Goal: Task Accomplishment & Management: Complete application form

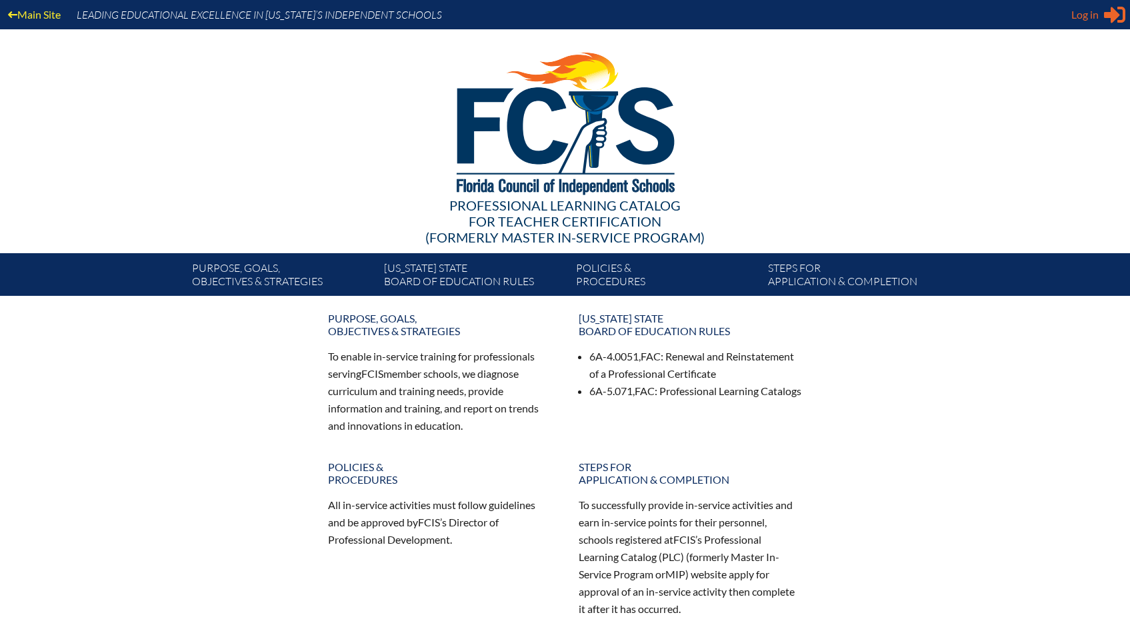
type input "[EMAIL_ADDRESS][DOMAIN_NAME]"
click at [1074, 20] on span "Log in" at bounding box center [1084, 15] width 27 height 16
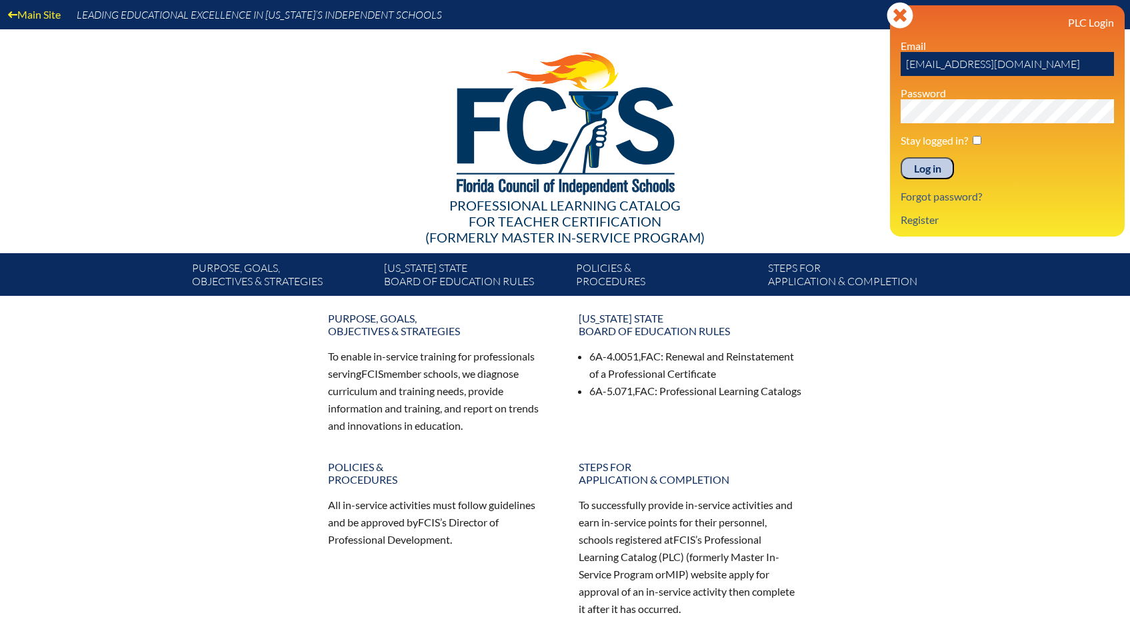
click at [979, 138] on input "checkbox" at bounding box center [977, 140] width 9 height 9
checkbox input "true"
click at [931, 171] on input "Log in" at bounding box center [927, 168] width 53 height 23
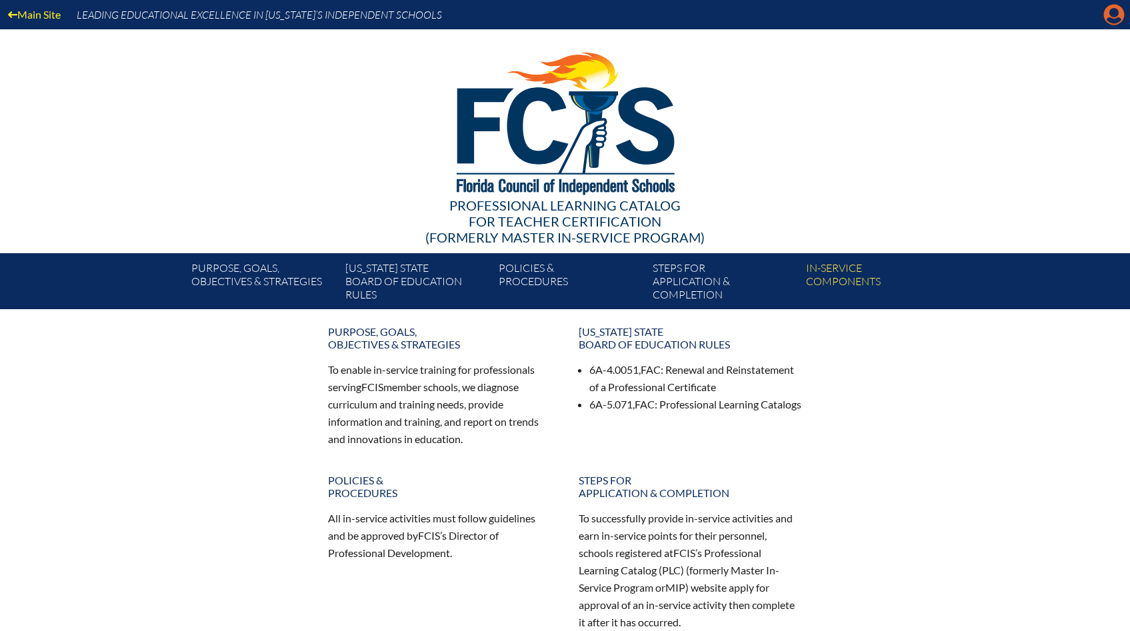
click at [1109, 16] on icon at bounding box center [1114, 15] width 21 height 21
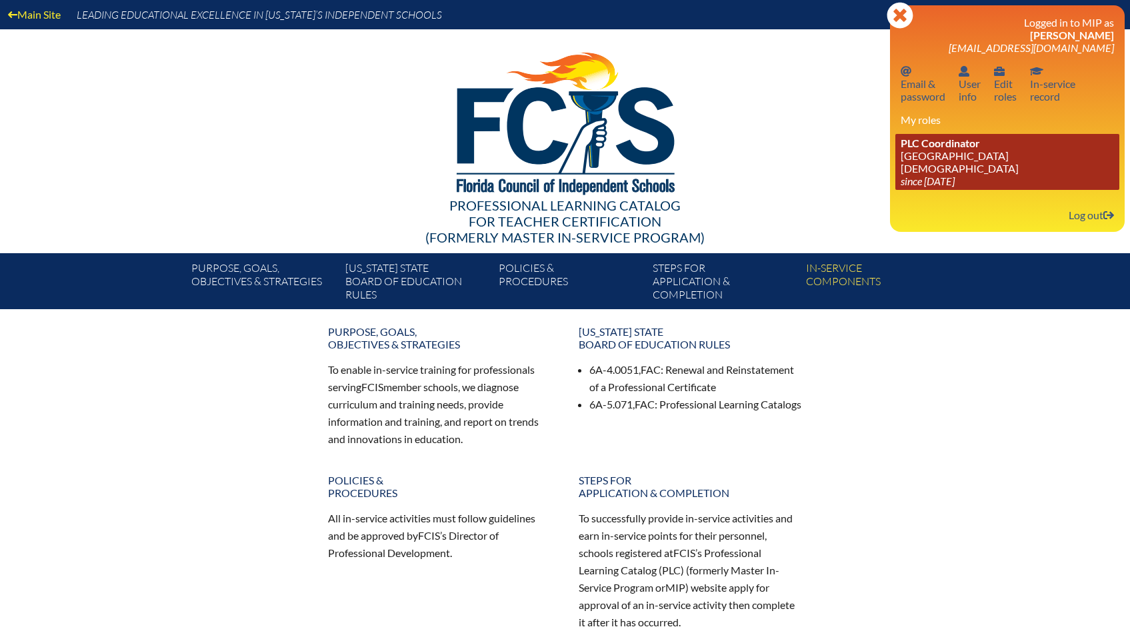
click at [999, 175] on link "PLC Coordinator Bayshore Christian School since 2024 Jun 26" at bounding box center [1007, 162] width 224 height 56
click at [923, 157] on link "PLC Coordinator Bayshore Christian School since 2024 Jun 26" at bounding box center [1007, 162] width 224 height 56
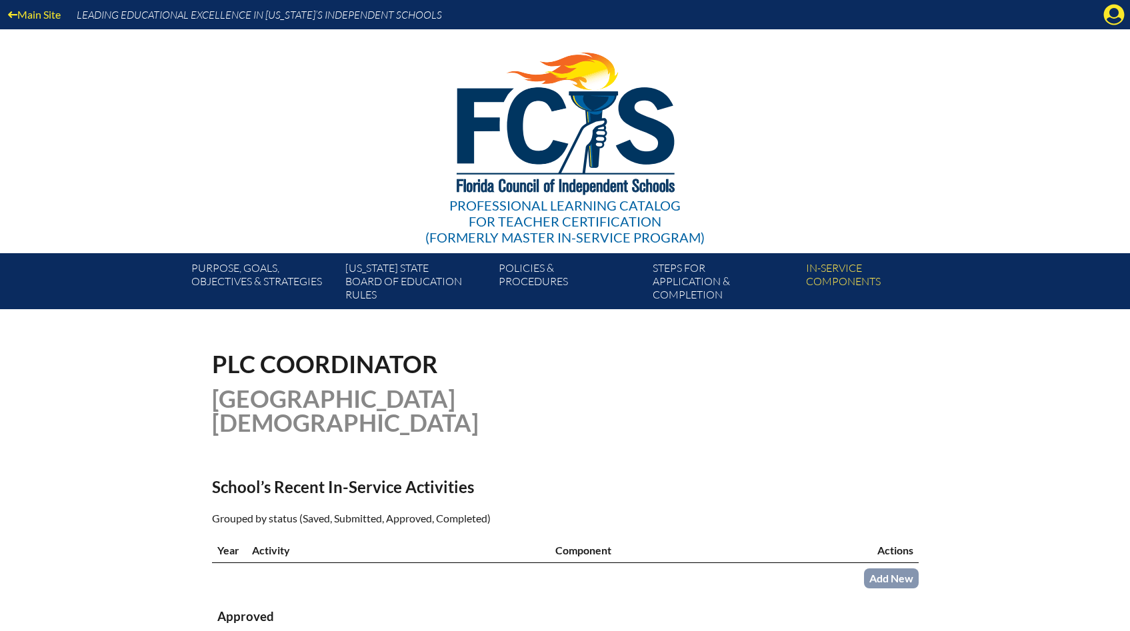
scroll to position [288, 0]
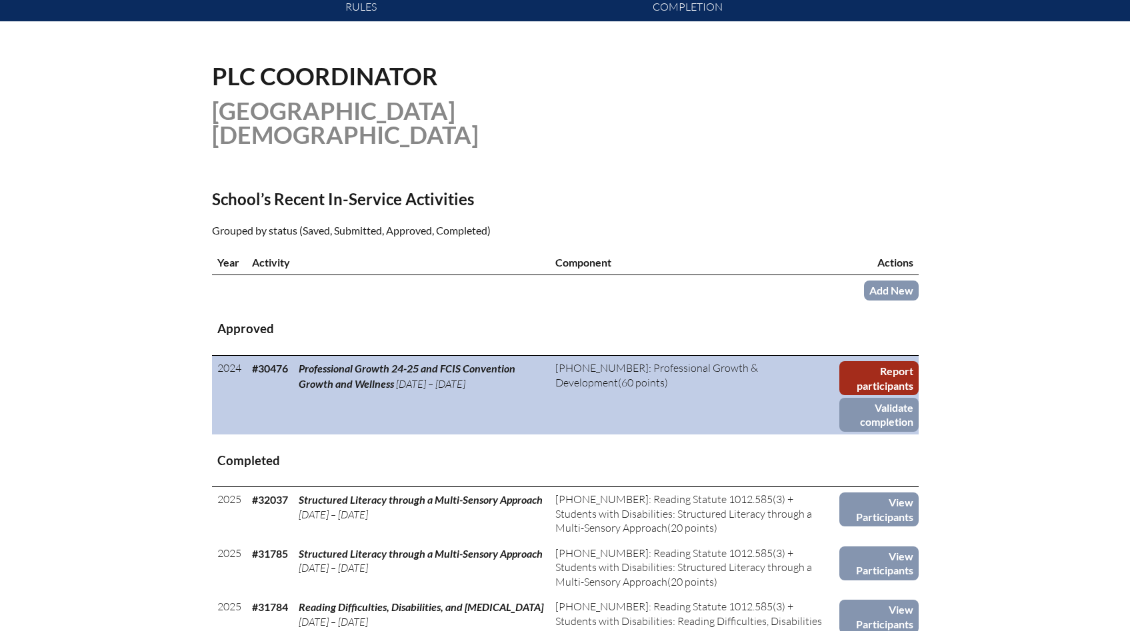
click at [906, 361] on link "Report participants" at bounding box center [878, 378] width 79 height 34
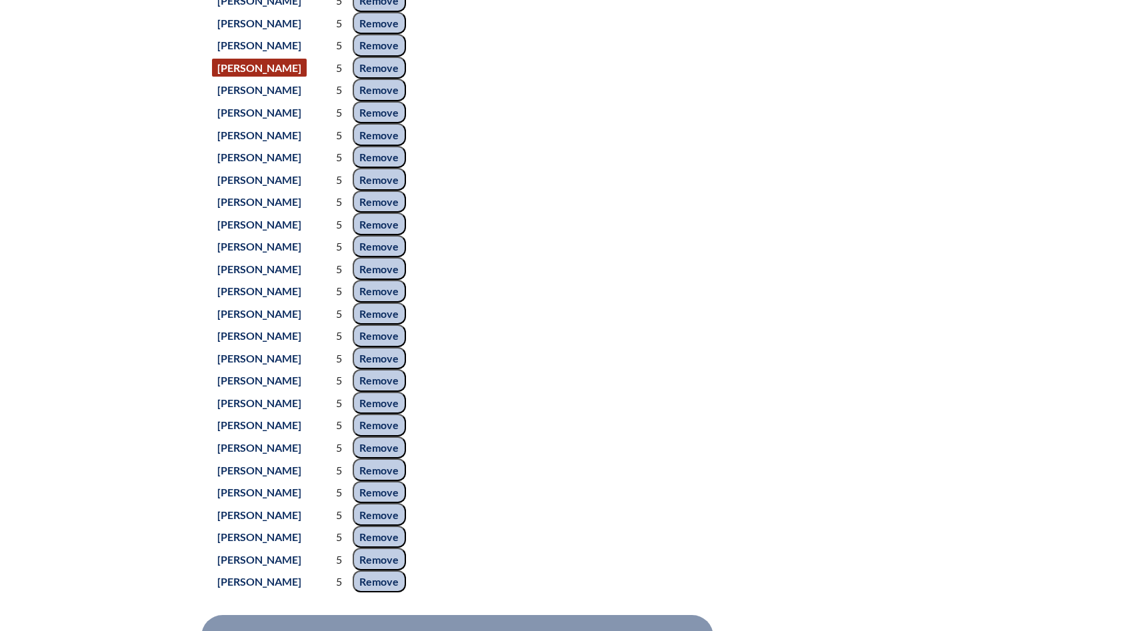
scroll to position [973, 0]
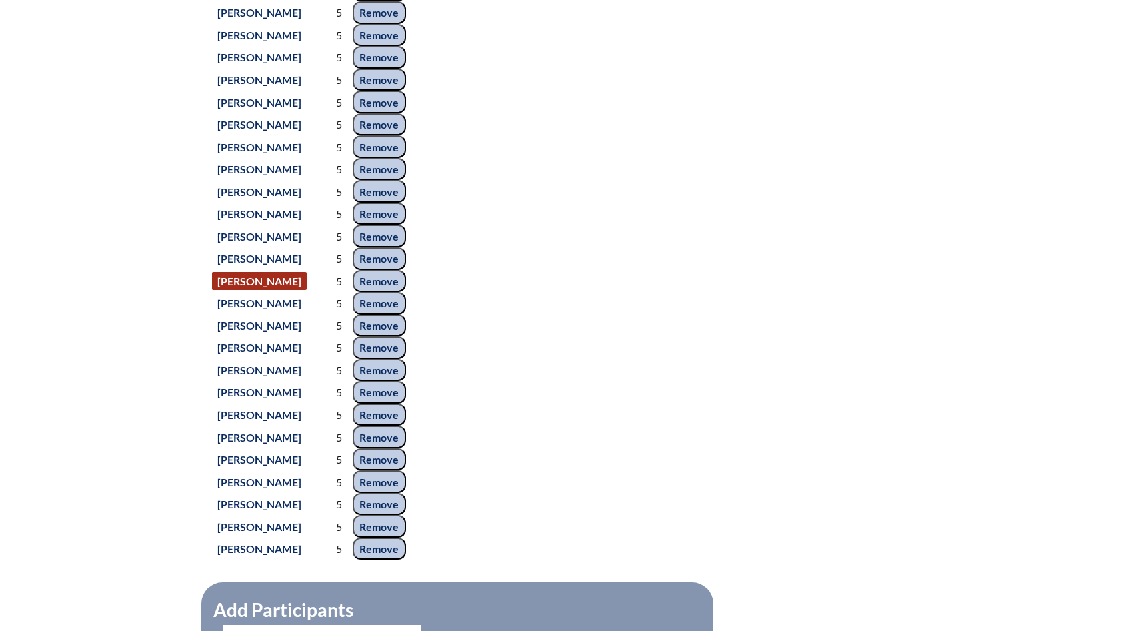
click at [277, 290] on link "[PERSON_NAME]" at bounding box center [259, 281] width 95 height 18
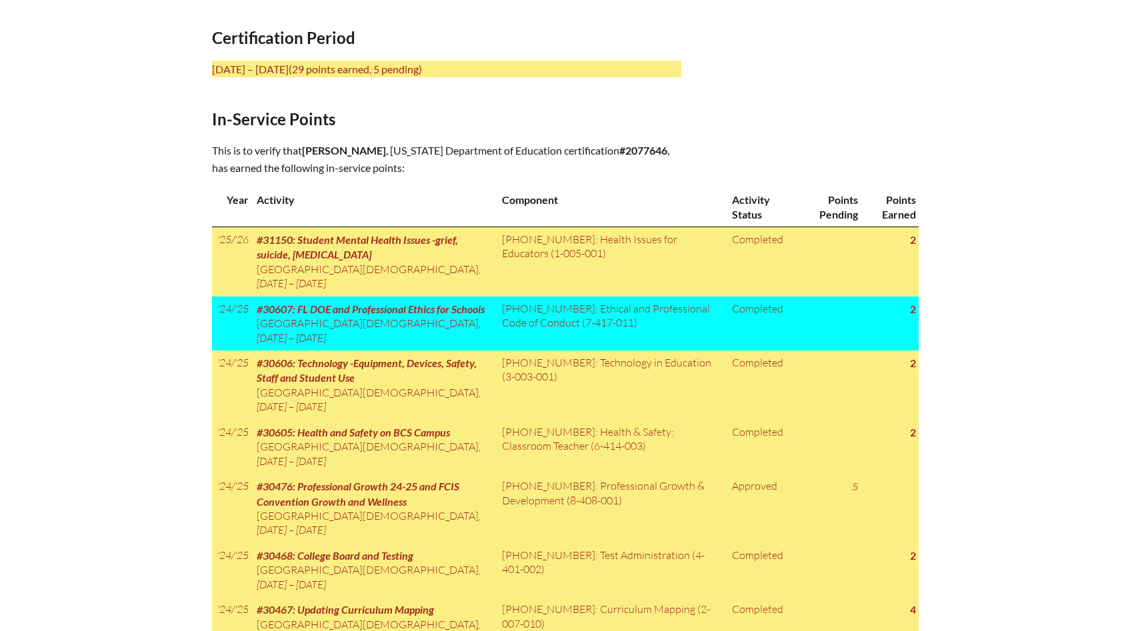
scroll to position [573, 0]
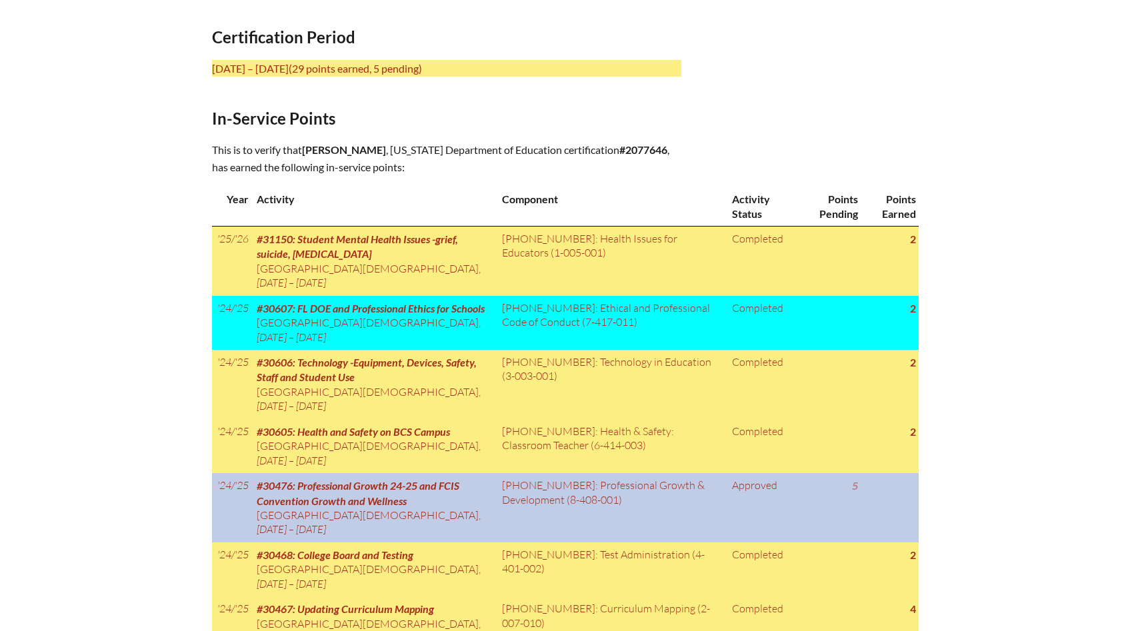
click at [813, 503] on td "5" at bounding box center [829, 507] width 63 height 69
click at [597, 473] on td "8-408-001: Professional Growth & Development (8-408-001)" at bounding box center [612, 507] width 230 height 69
click at [387, 484] on span "#30476: Professional Growth 24-25 and FCIS Convention Growth and Wellness" at bounding box center [358, 492] width 203 height 27
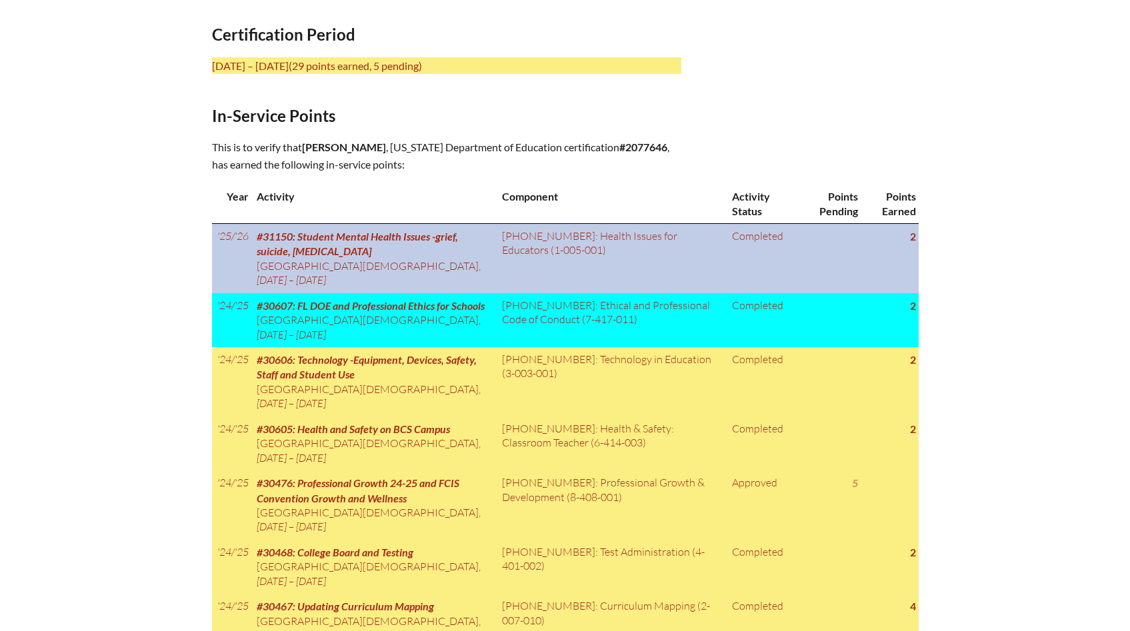
scroll to position [0, 0]
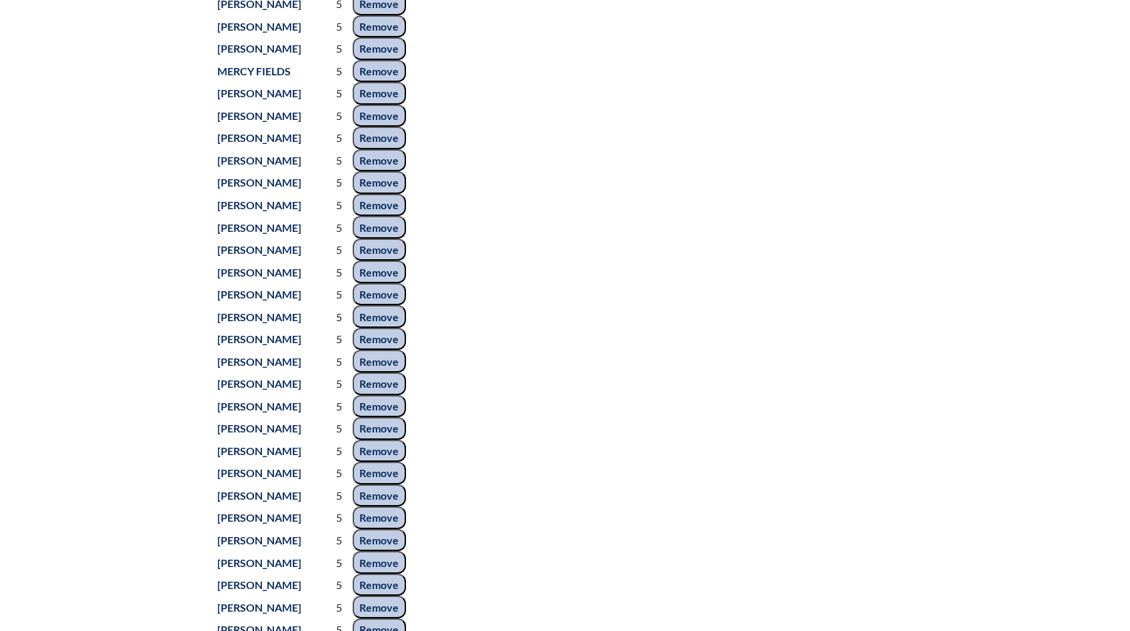
scroll to position [848, 0]
click at [406, 417] on input "Remove" at bounding box center [379, 406] width 53 height 23
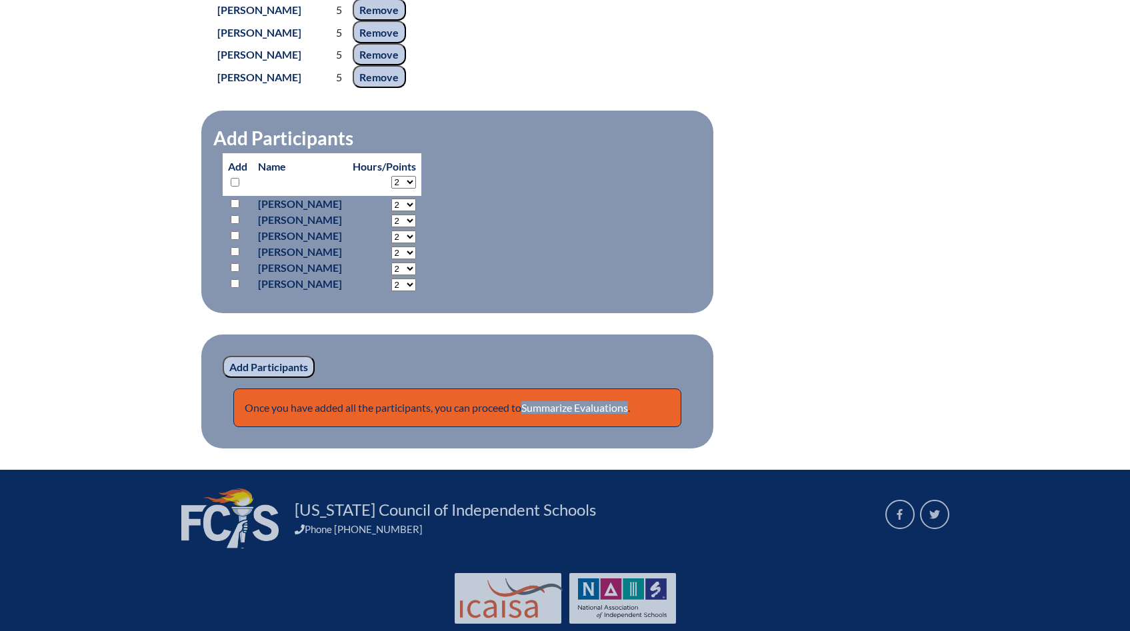
scroll to position [1423, 0]
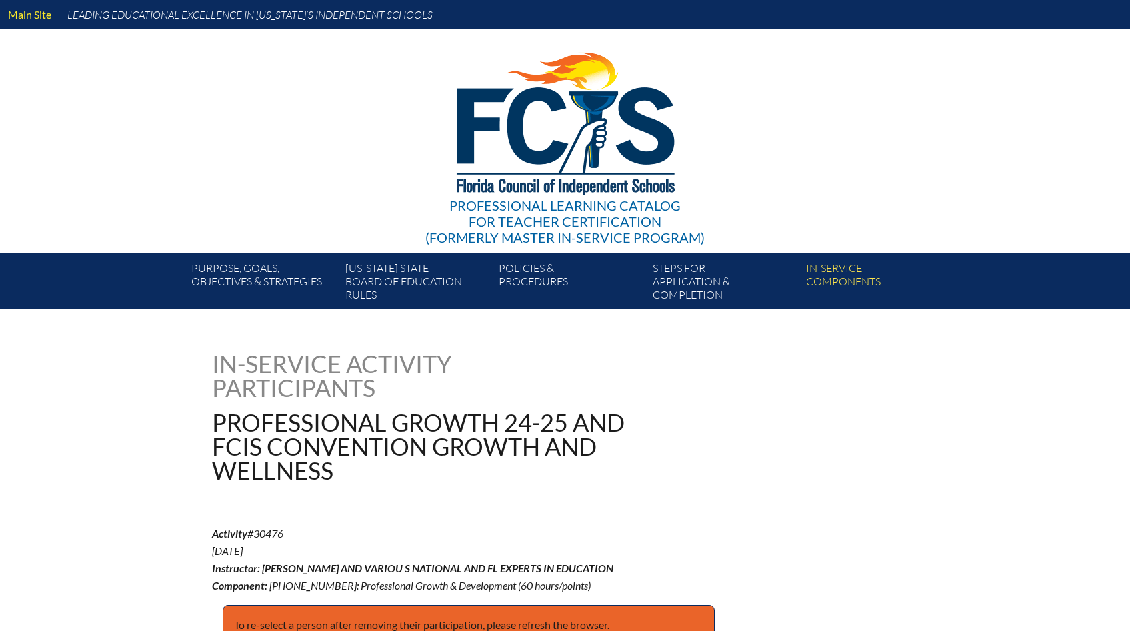
scroll to position [1443, 0]
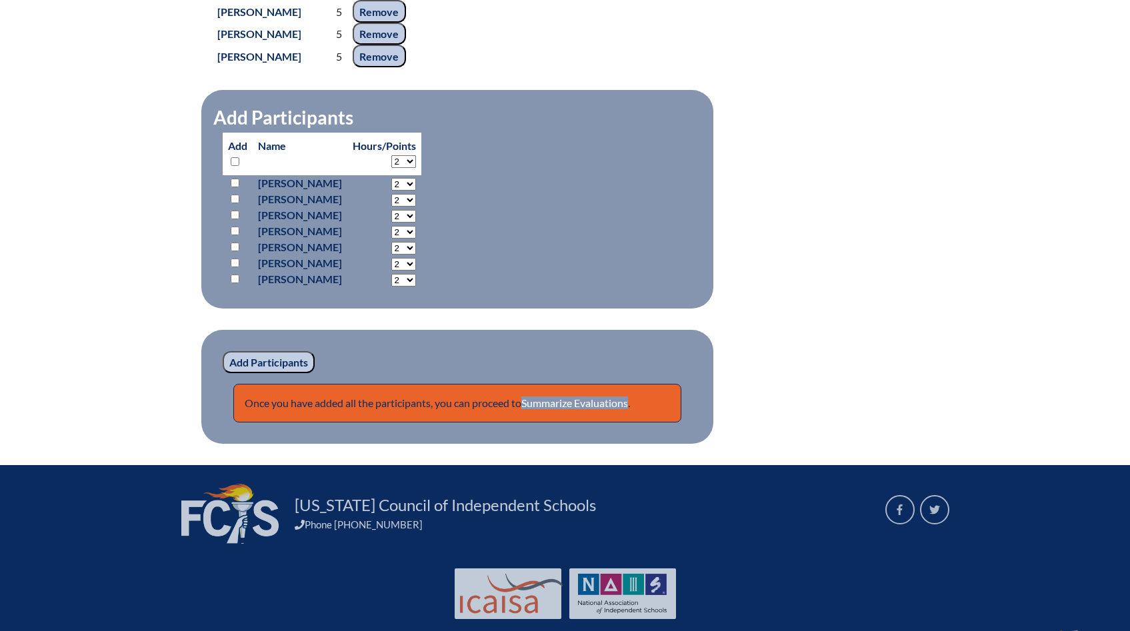
click at [416, 223] on select "2 3 4 5 6 7 8 9 10 11 12 13 14 15 16 17 18 19 20 21 22 23" at bounding box center [403, 216] width 25 height 13
select select "35"
click at [416, 223] on select "2 3 4 5 6 7 8 9 10 11 12 13 14 15 16 17 18 19 20 21 22 23" at bounding box center [403, 216] width 25 height 13
click at [233, 219] on input "checkbox" at bounding box center [235, 215] width 9 height 9
checkbox input "true"
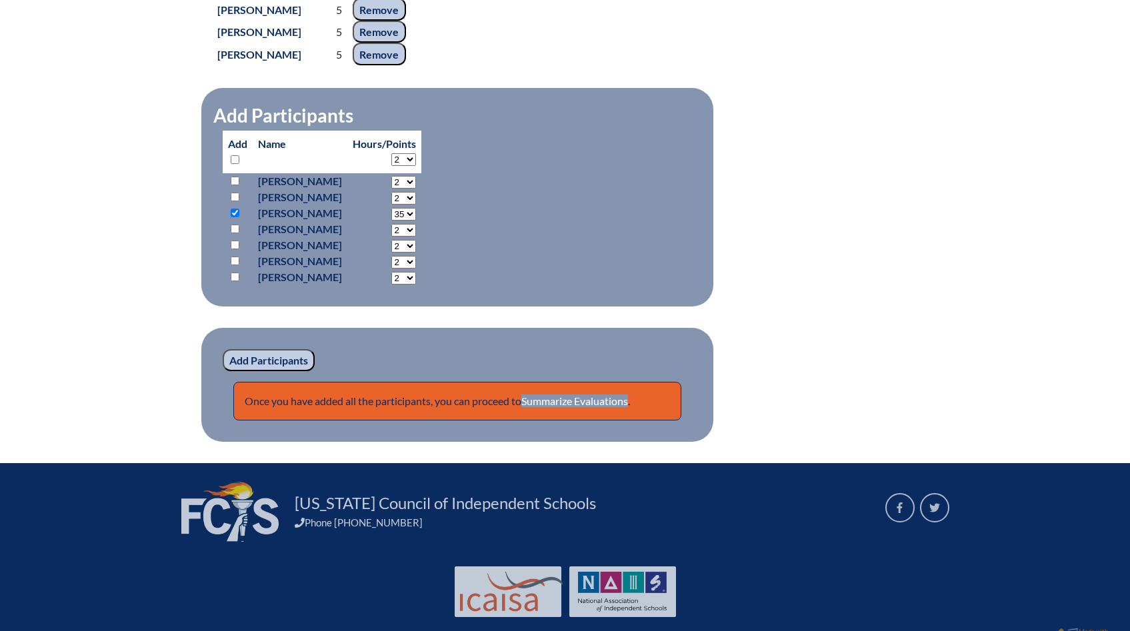
scroll to position [1446, 0]
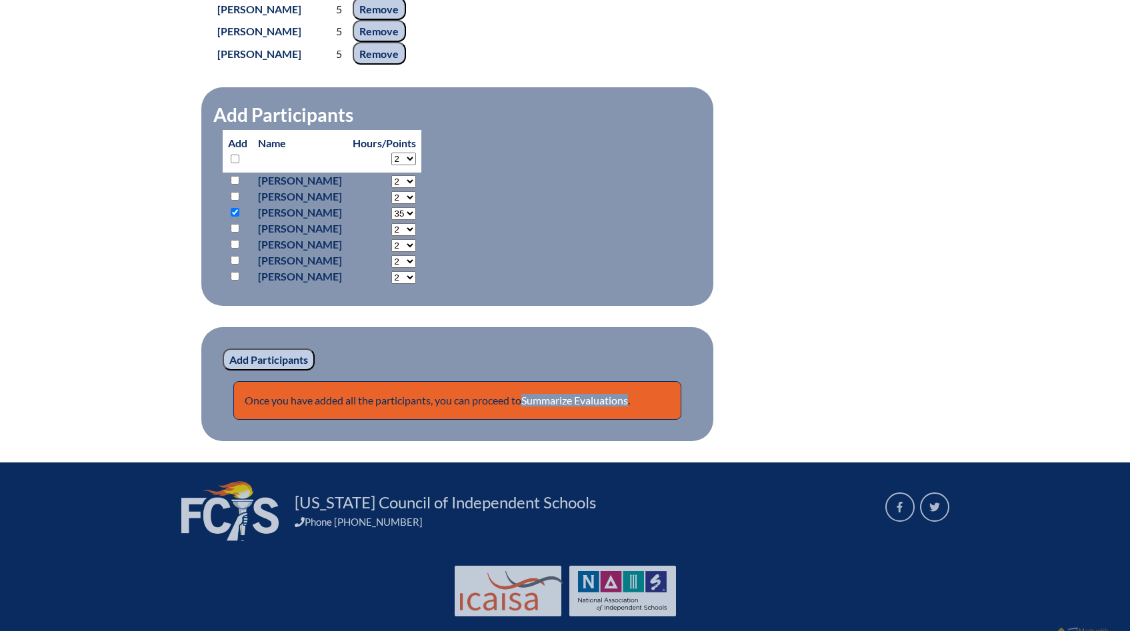
click at [287, 371] on input "Add Participants" at bounding box center [269, 360] width 92 height 23
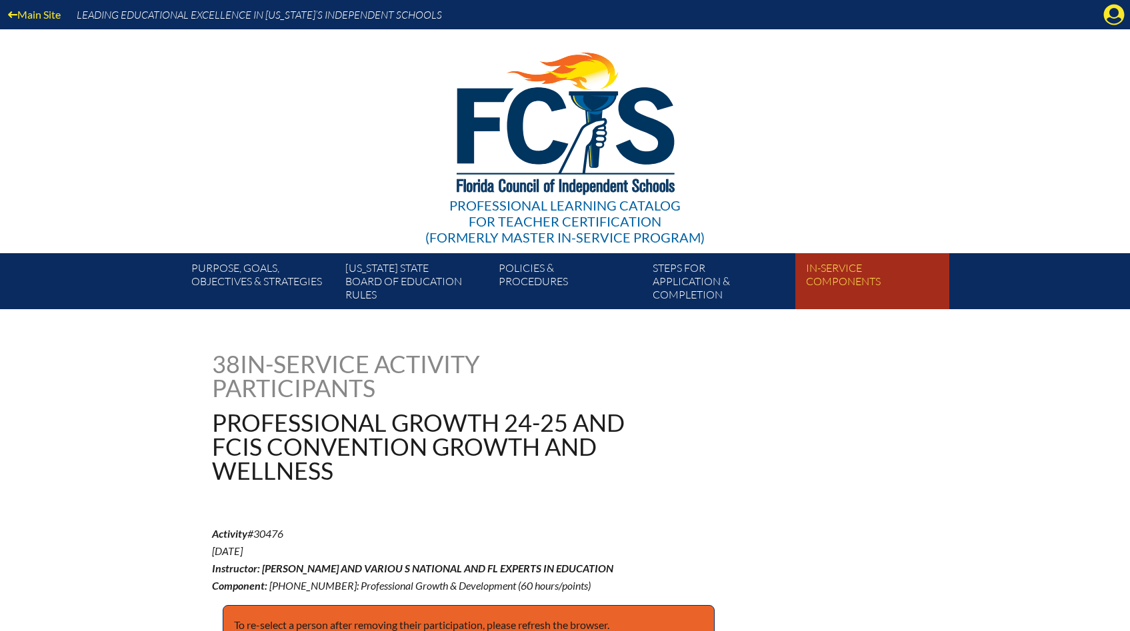
click at [816, 278] on link "In-service components" at bounding box center [877, 284] width 153 height 51
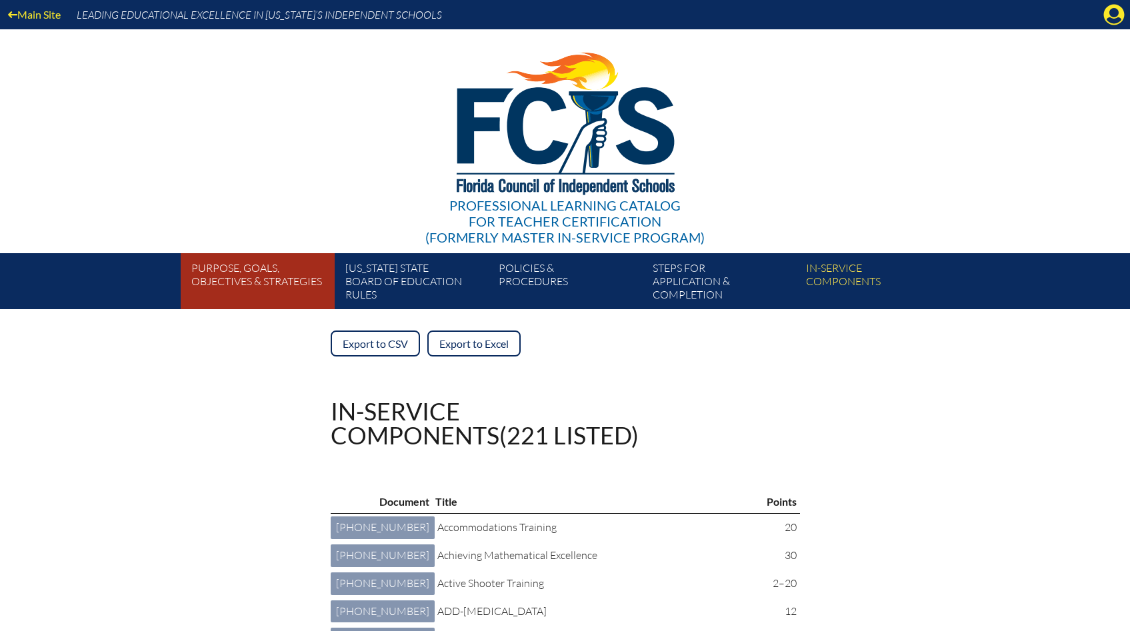
click at [263, 287] on link "Purpose, goals, objectives & strategies" at bounding box center [262, 284] width 153 height 51
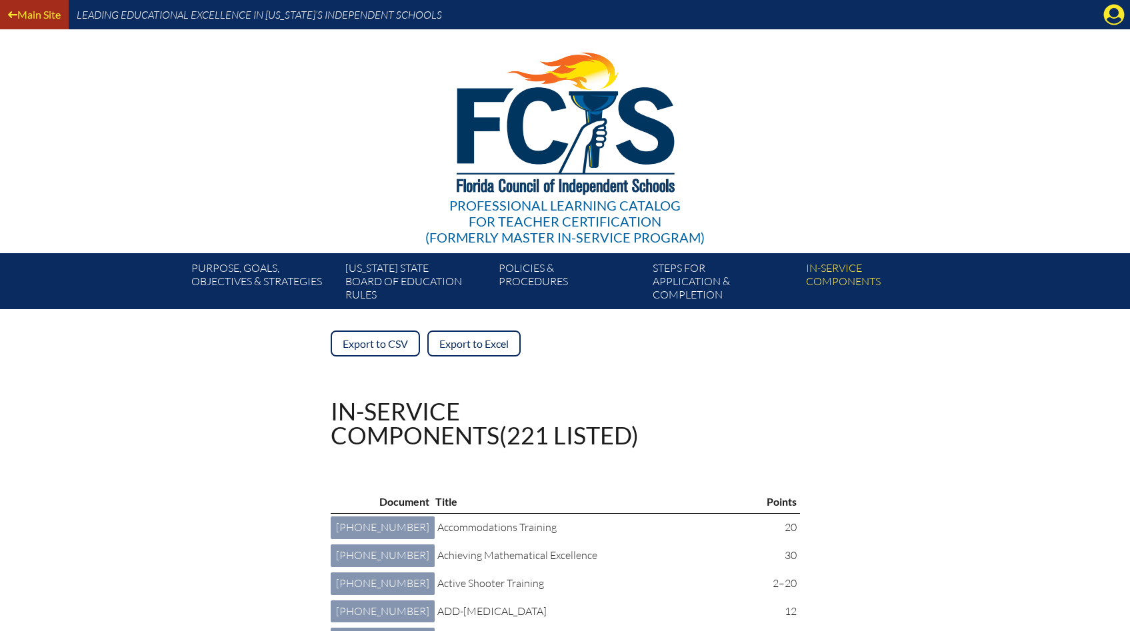
click at [38, 13] on link "Main Site" at bounding box center [34, 14] width 63 height 18
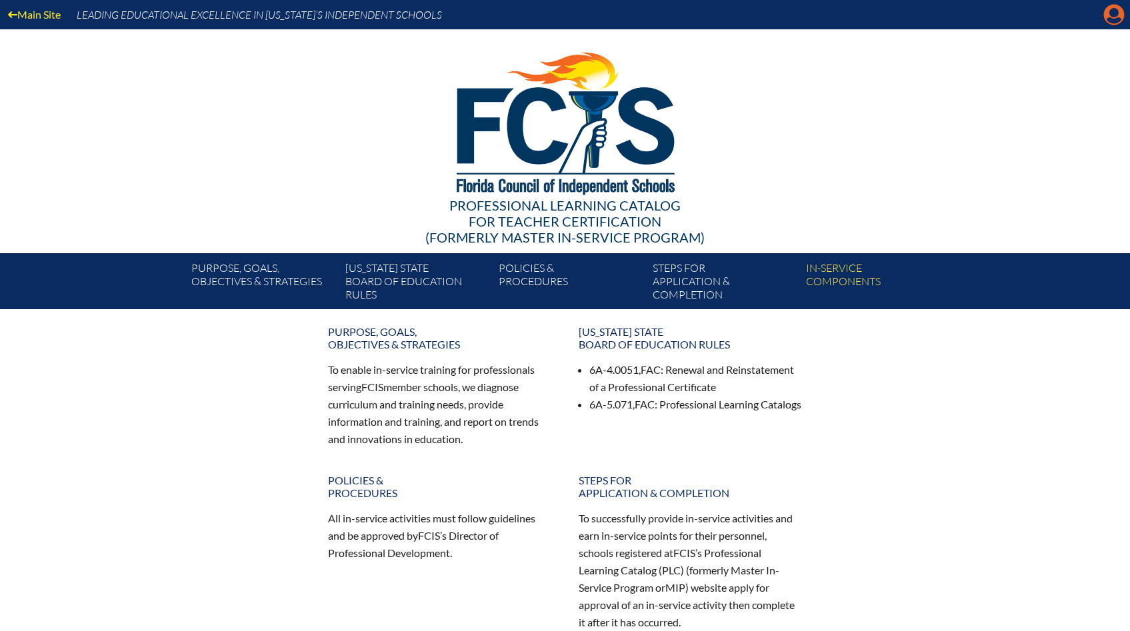
click at [1106, 21] on icon "Manage account" at bounding box center [1113, 14] width 21 height 21
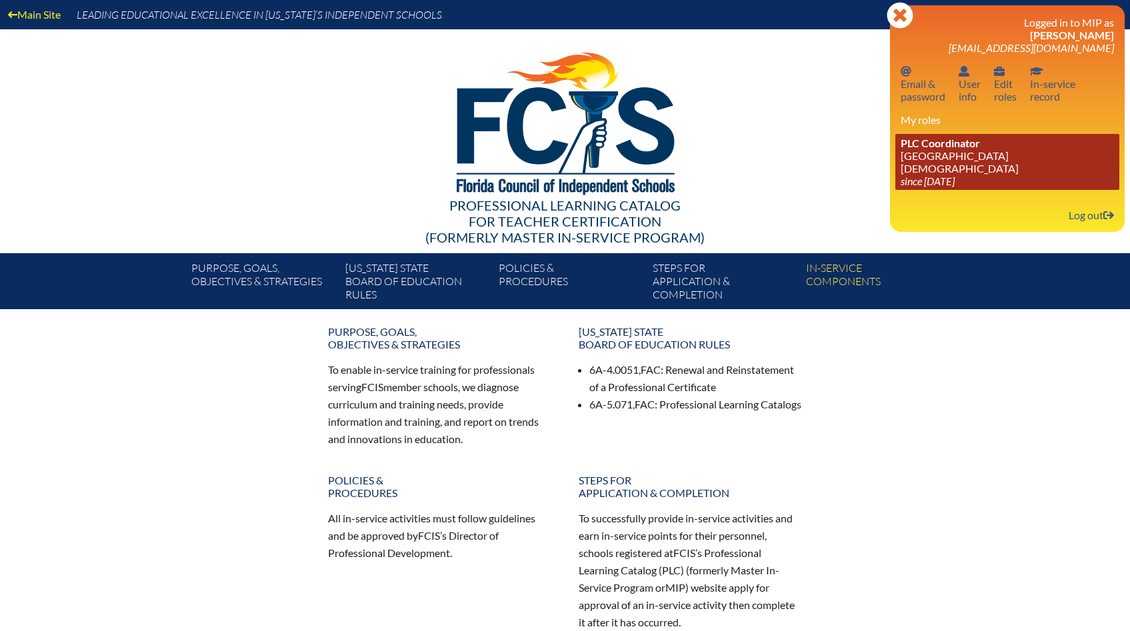
click at [961, 156] on link "PLC Coordinator Bayshore Christian School since 2024 Jun 26" at bounding box center [1007, 162] width 224 height 56
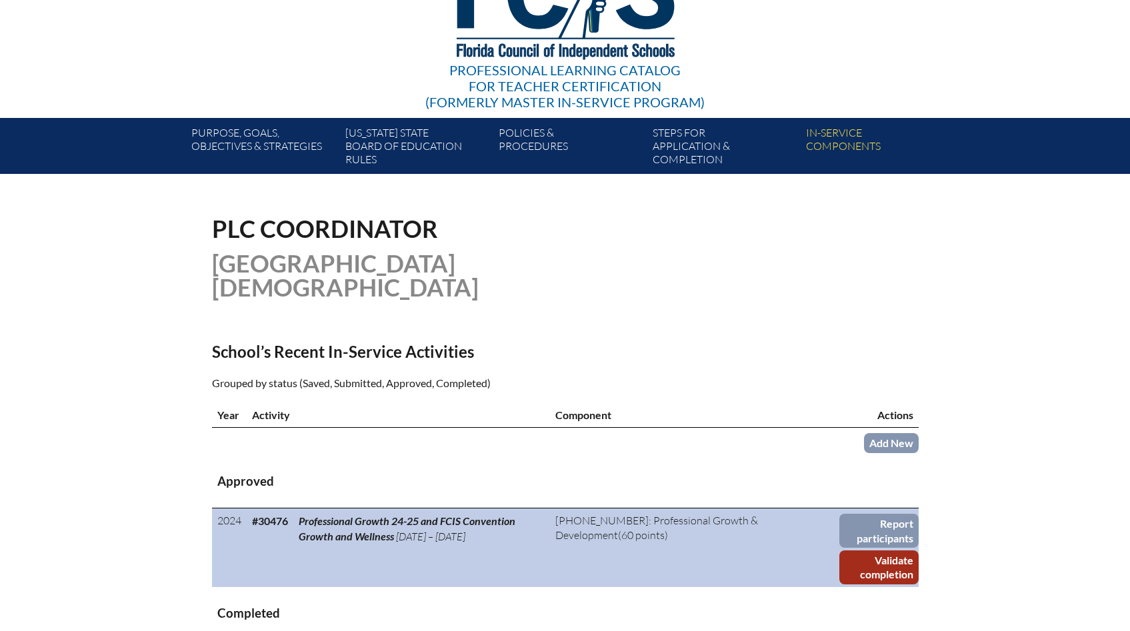
scroll to position [137, 0]
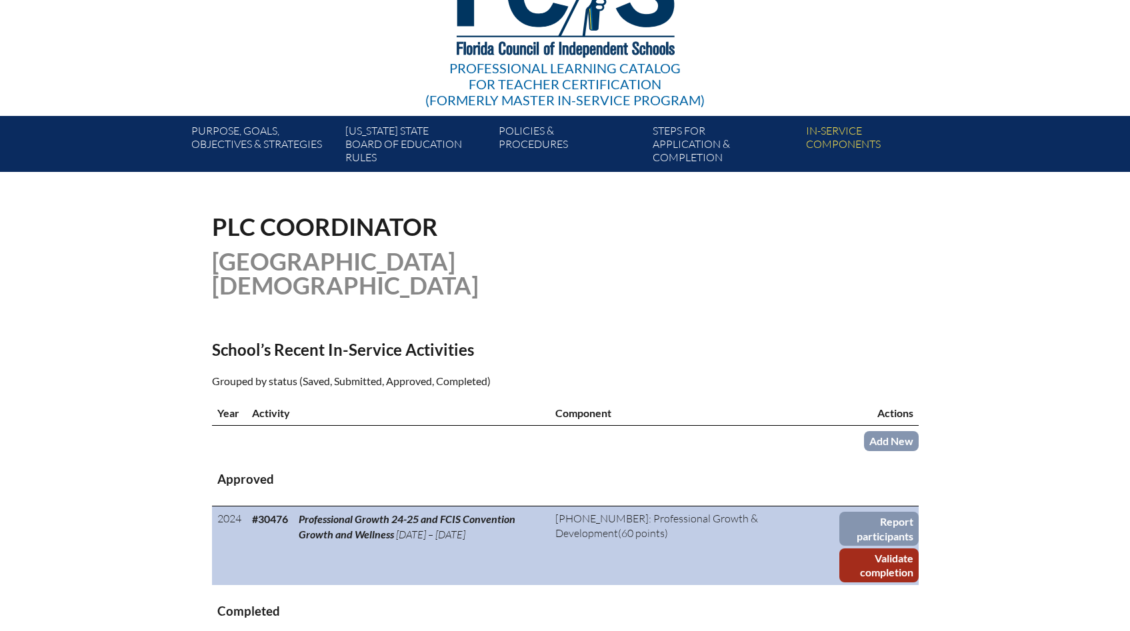
click at [872, 549] on link "Validate completion" at bounding box center [878, 566] width 79 height 34
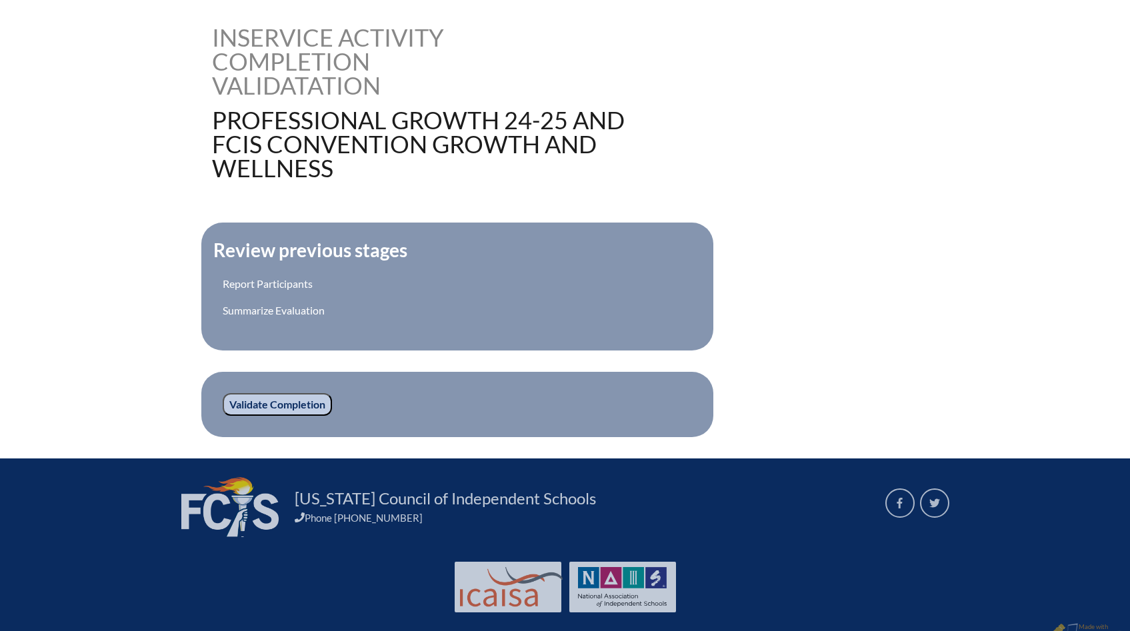
scroll to position [347, 0]
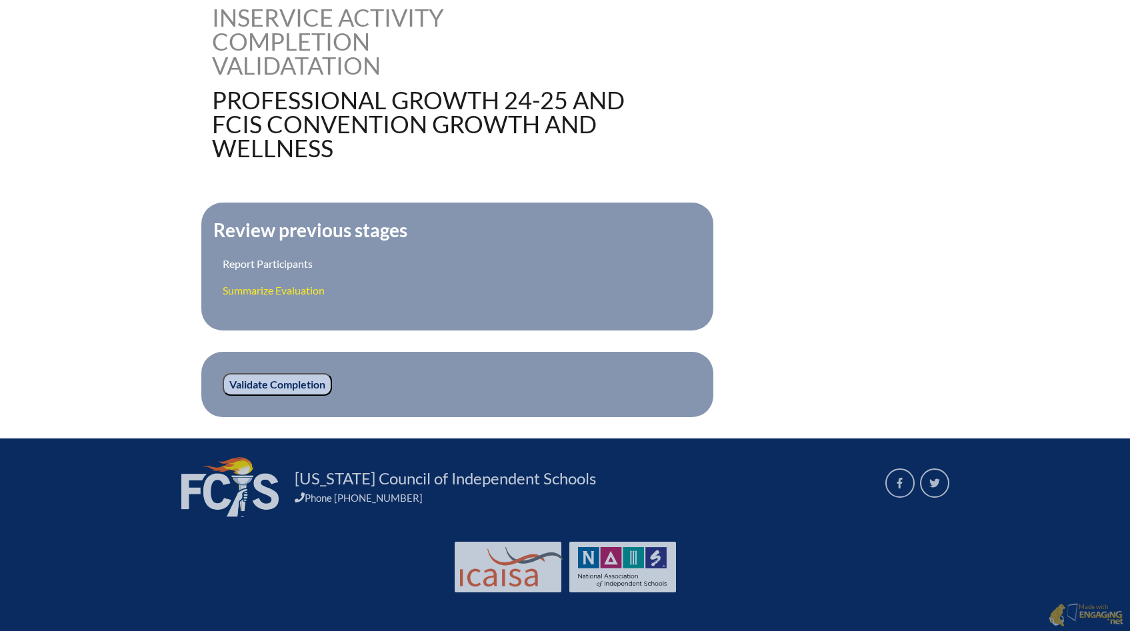
click at [271, 292] on link "Summarize Evaluation" at bounding box center [274, 290] width 102 height 13
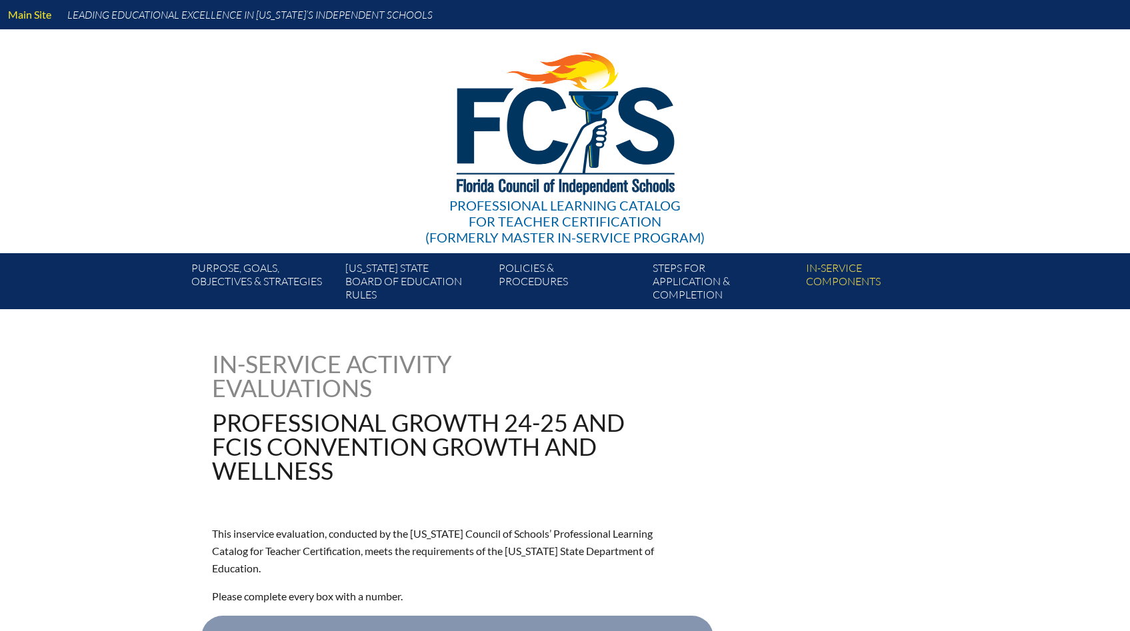
type input "0"
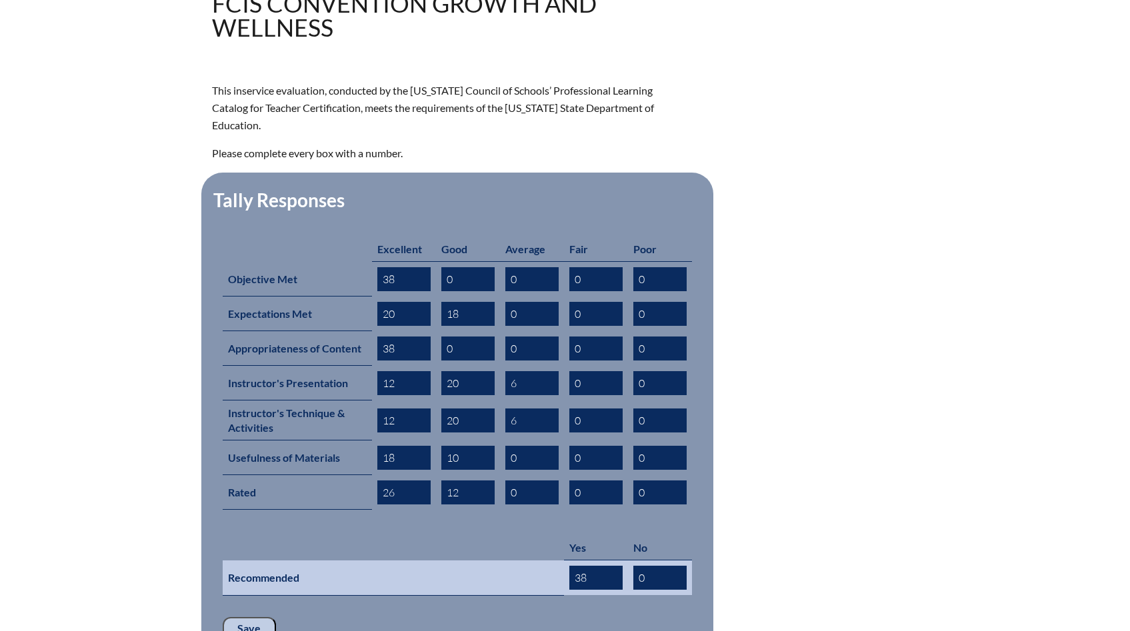
scroll to position [444, 0]
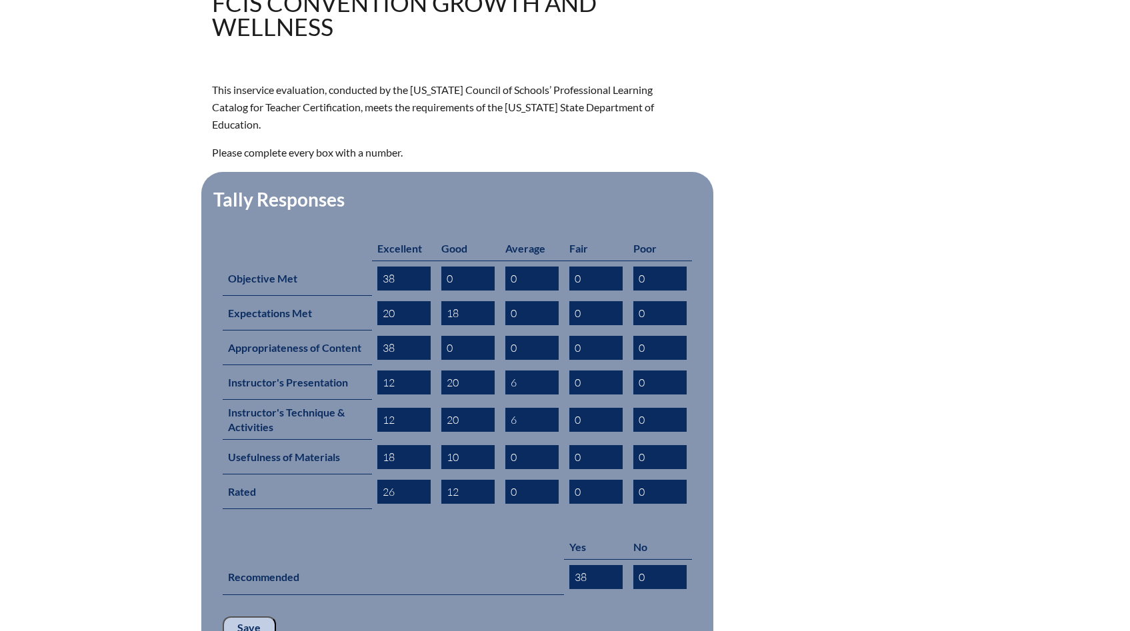
click at [244, 617] on input "Save" at bounding box center [249, 628] width 53 height 23
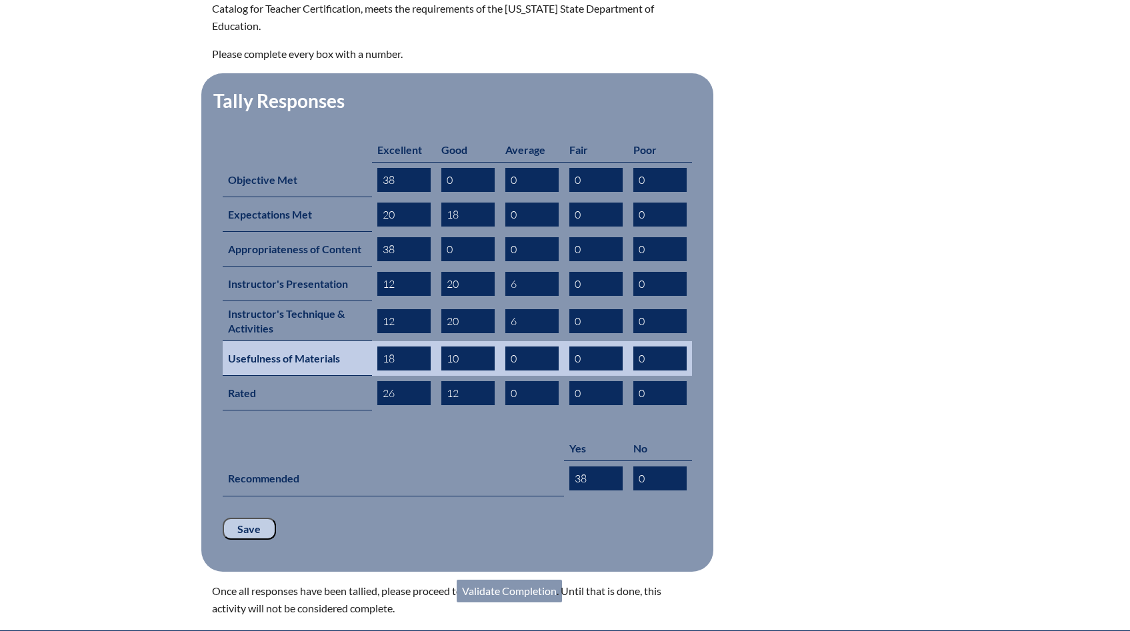
scroll to position [443, 0]
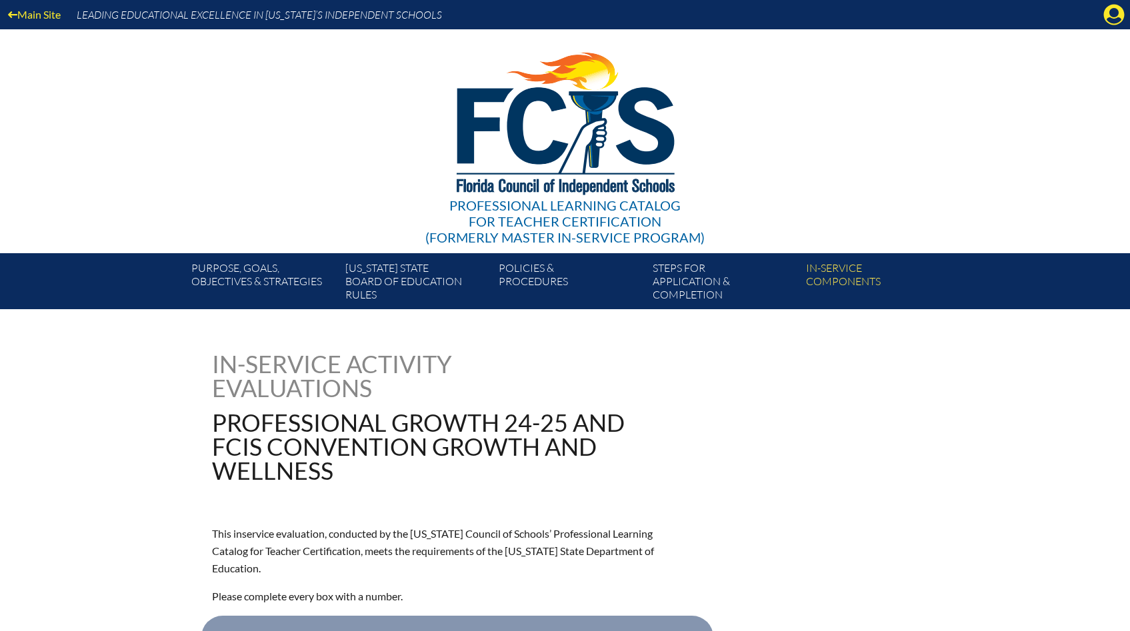
scroll to position [444, 0]
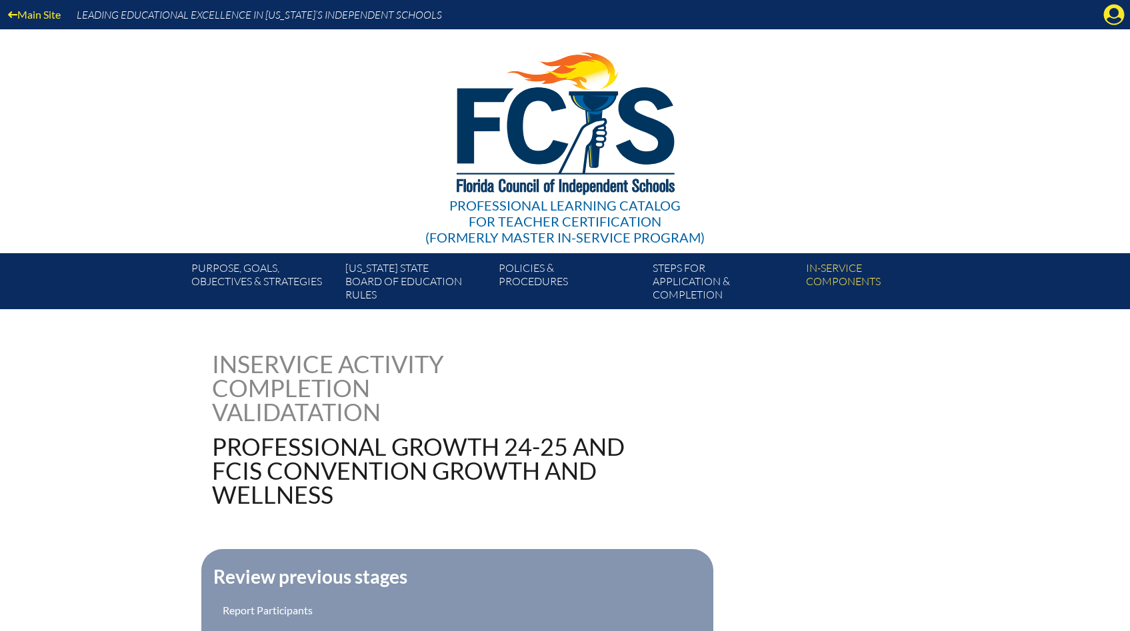
scroll to position [347, 0]
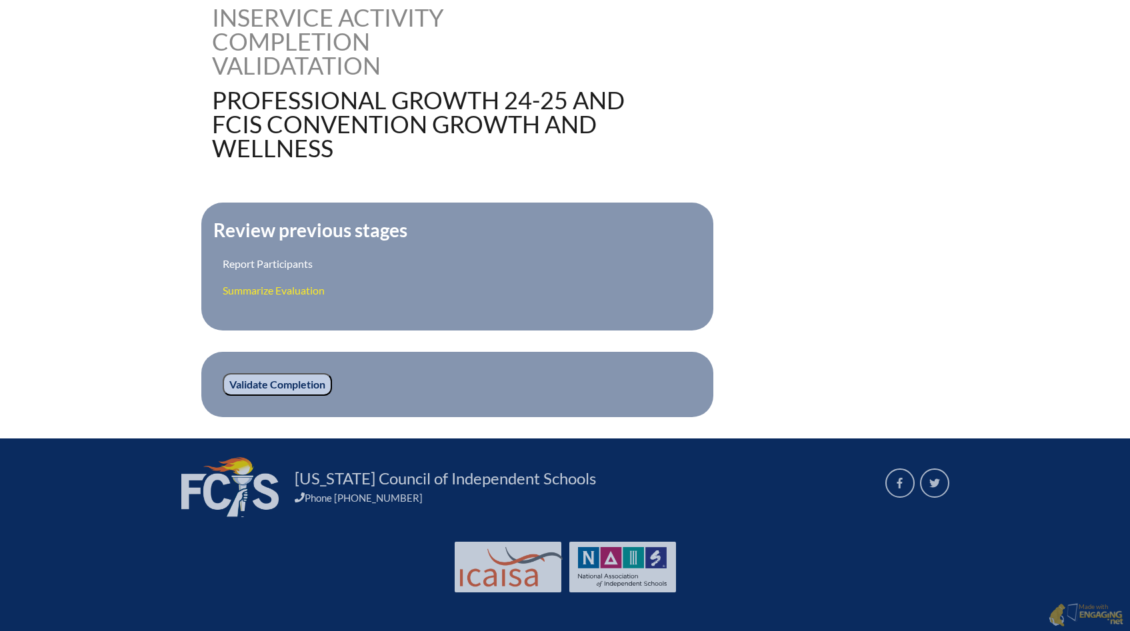
click at [253, 285] on link "Summarize Evaluation" at bounding box center [274, 290] width 102 height 13
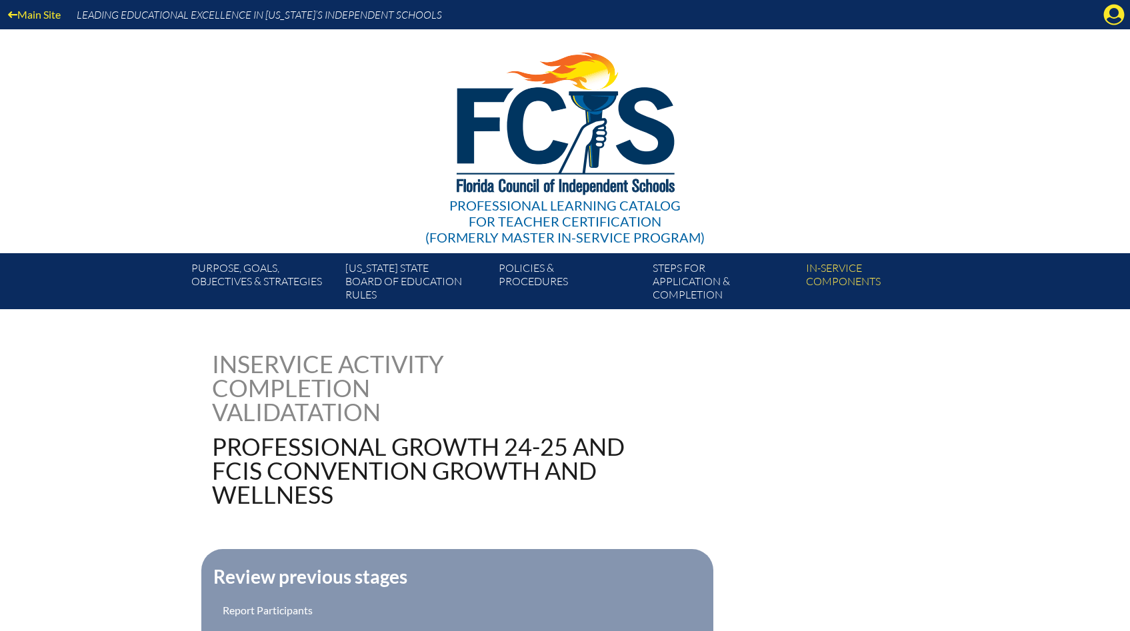
scroll to position [347, 0]
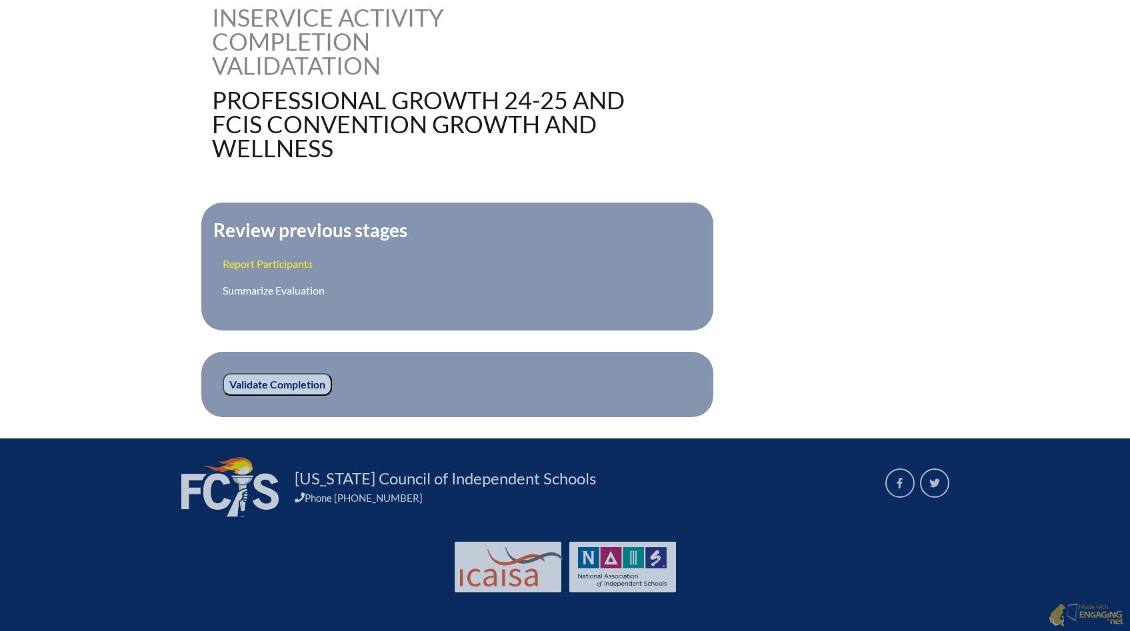
click at [265, 265] on link "Report Participants" at bounding box center [268, 263] width 90 height 13
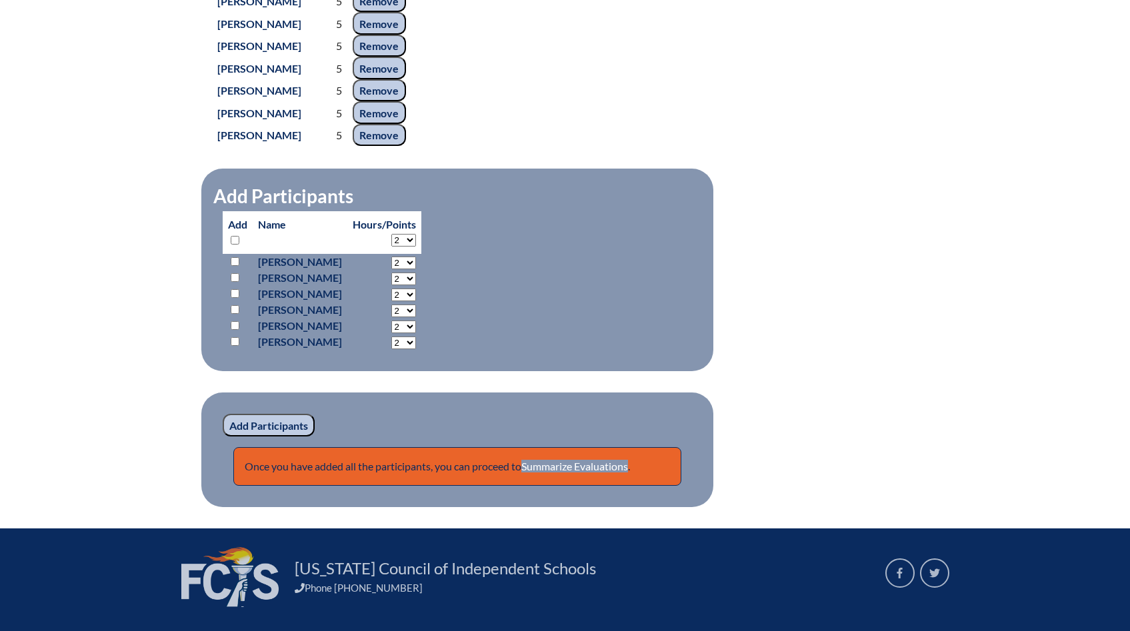
scroll to position [1388, 0]
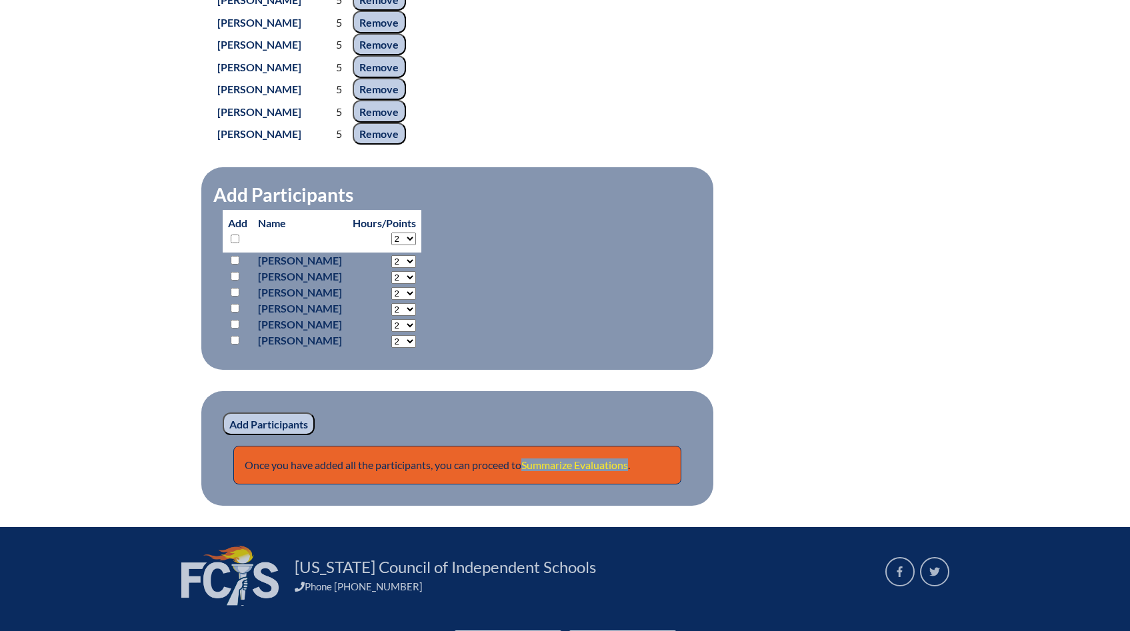
click at [555, 471] on link "Summarize Evaluations" at bounding box center [574, 465] width 107 height 13
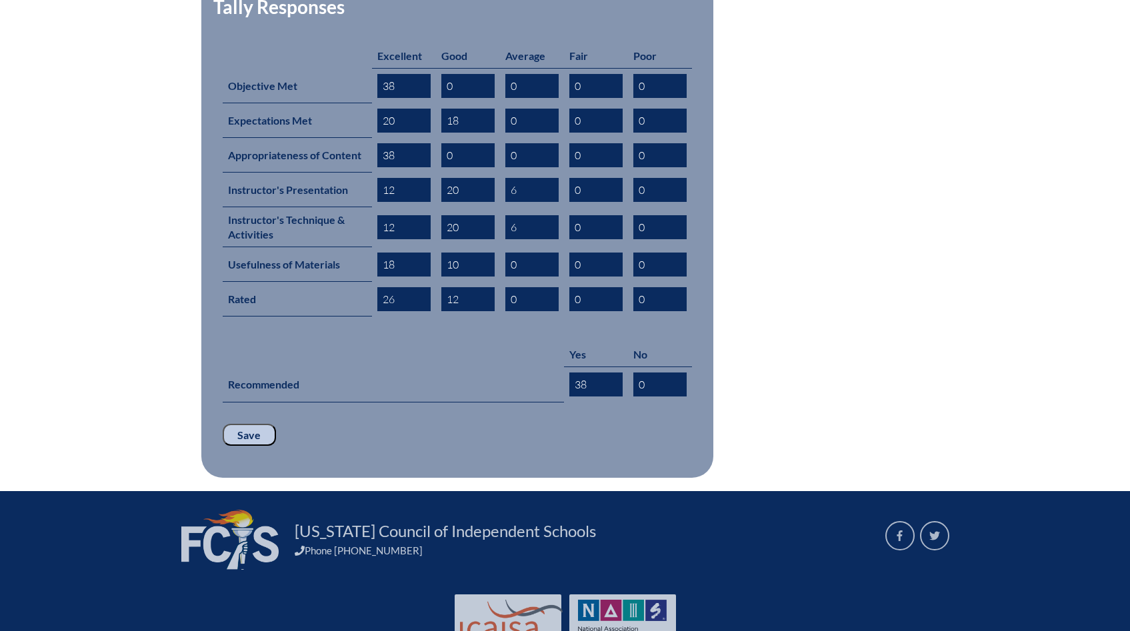
scroll to position [637, 0]
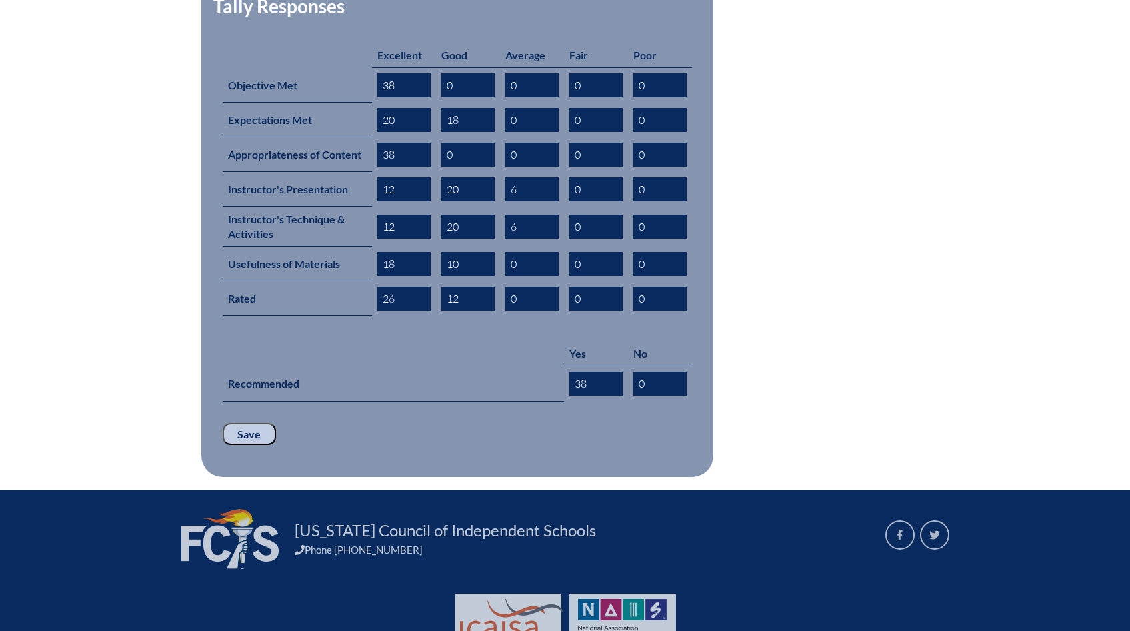
click at [257, 423] on input "Save" at bounding box center [249, 434] width 53 height 23
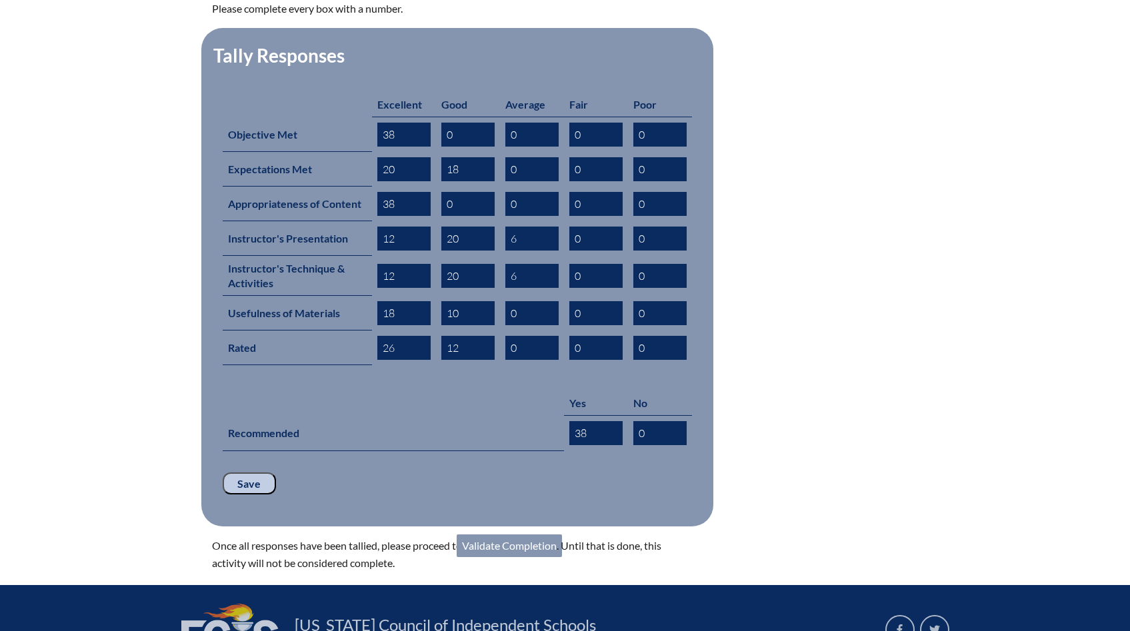
scroll to position [591, 0]
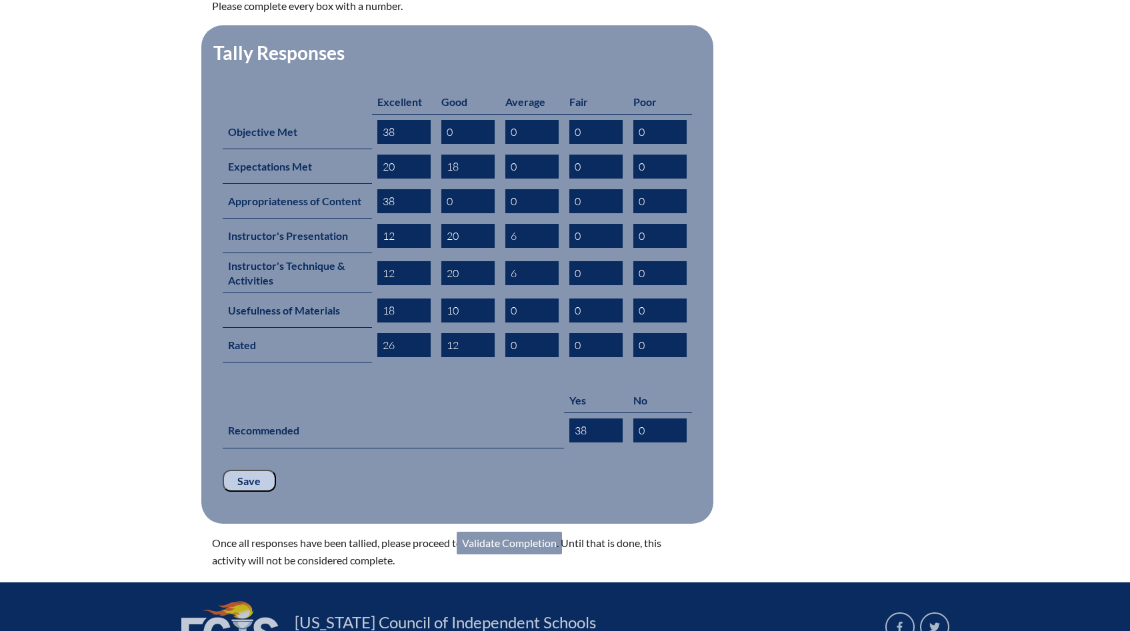
click at [543, 532] on link "Validate Completion" at bounding box center [509, 543] width 105 height 23
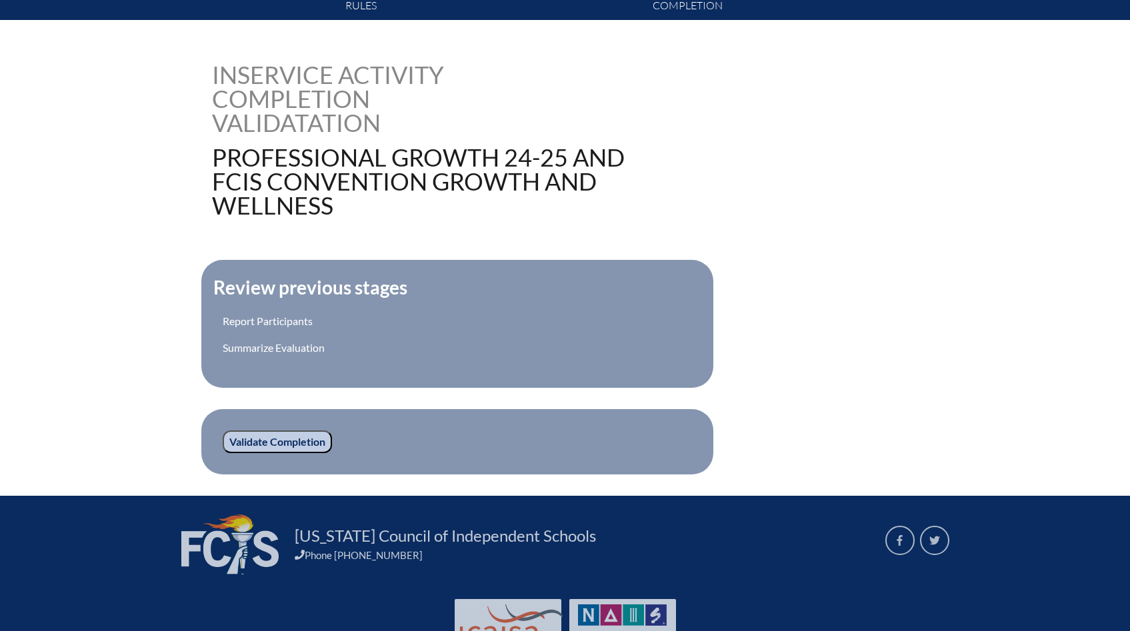
scroll to position [324, 0]
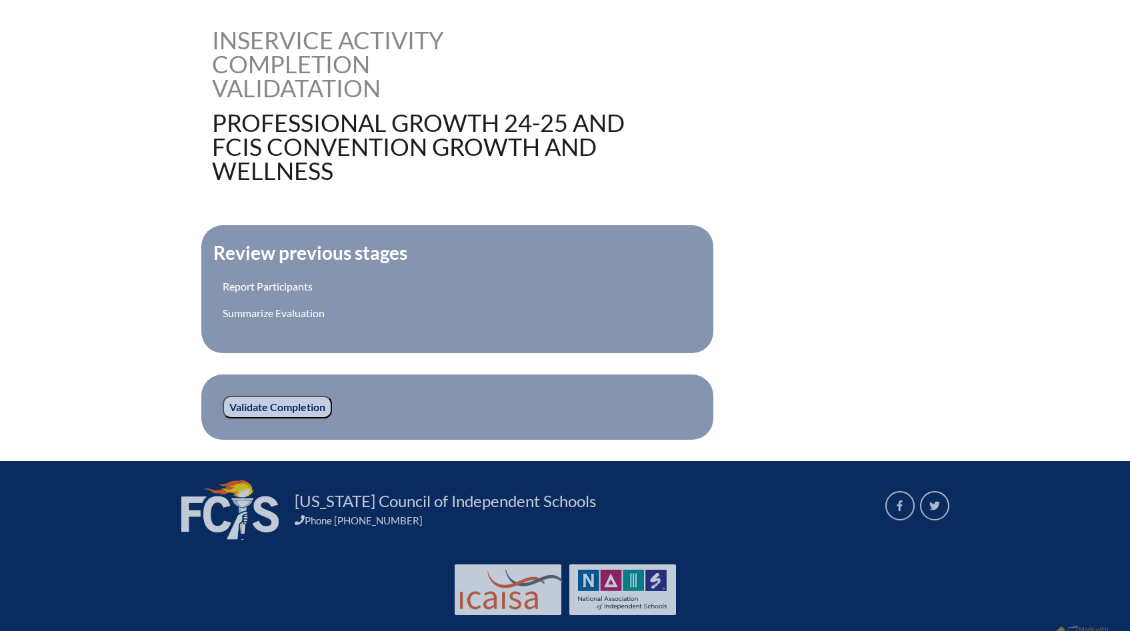
click at [278, 400] on input "Validate Completion" at bounding box center [277, 407] width 109 height 23
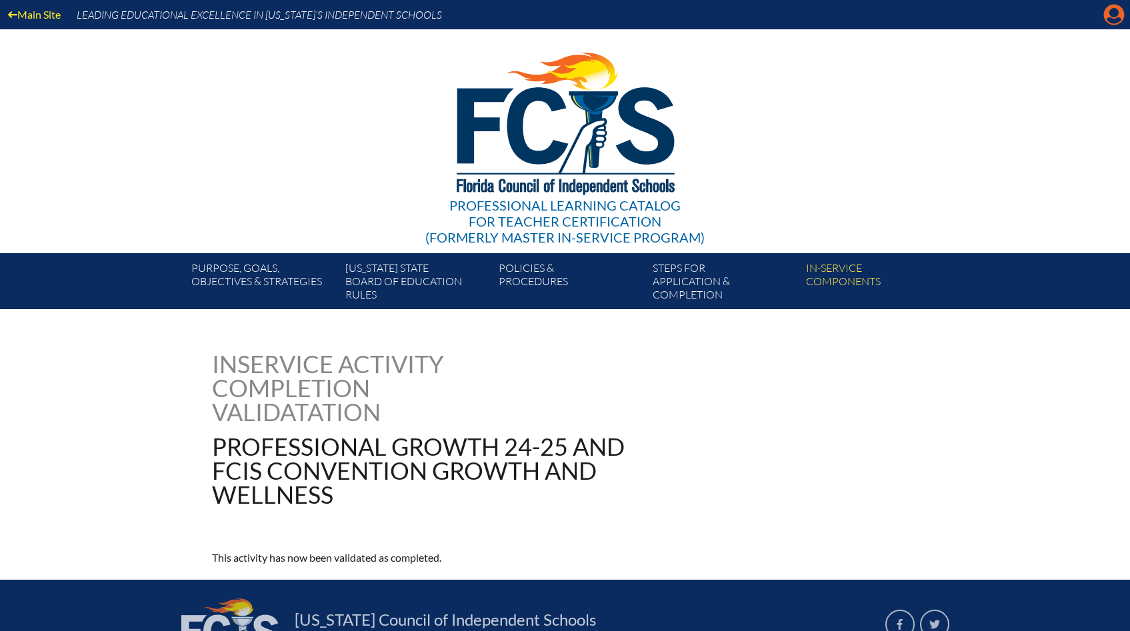
click at [1110, 17] on icon at bounding box center [1114, 15] width 21 height 21
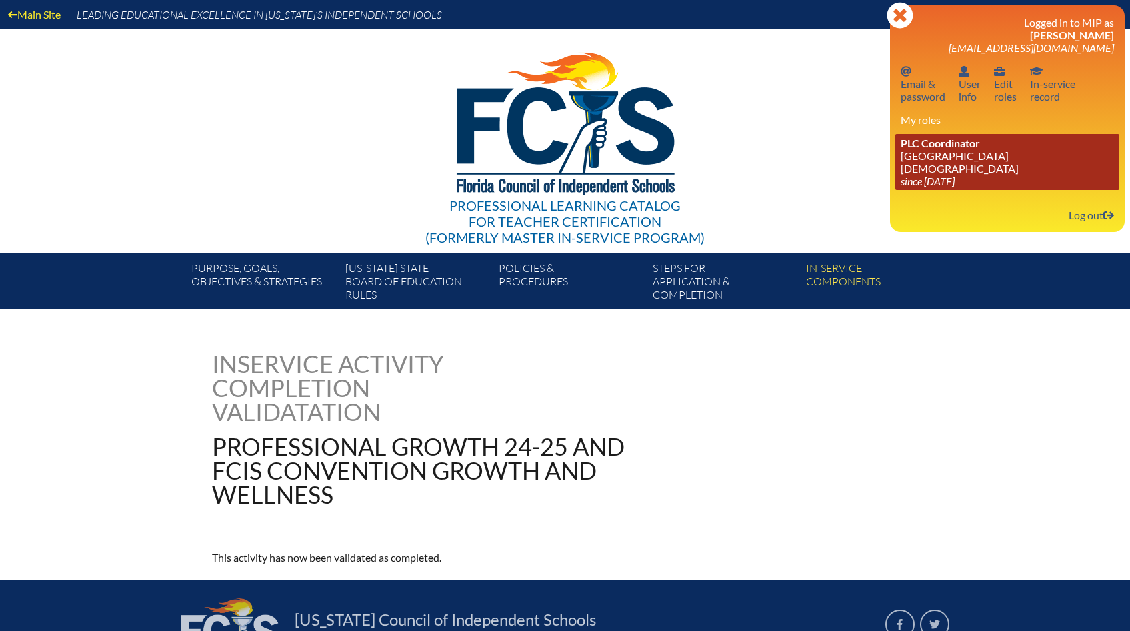
click at [953, 155] on link "PLC Coordinator Bayshore Christian School since 2024 Jun 26" at bounding box center [1007, 162] width 224 height 56
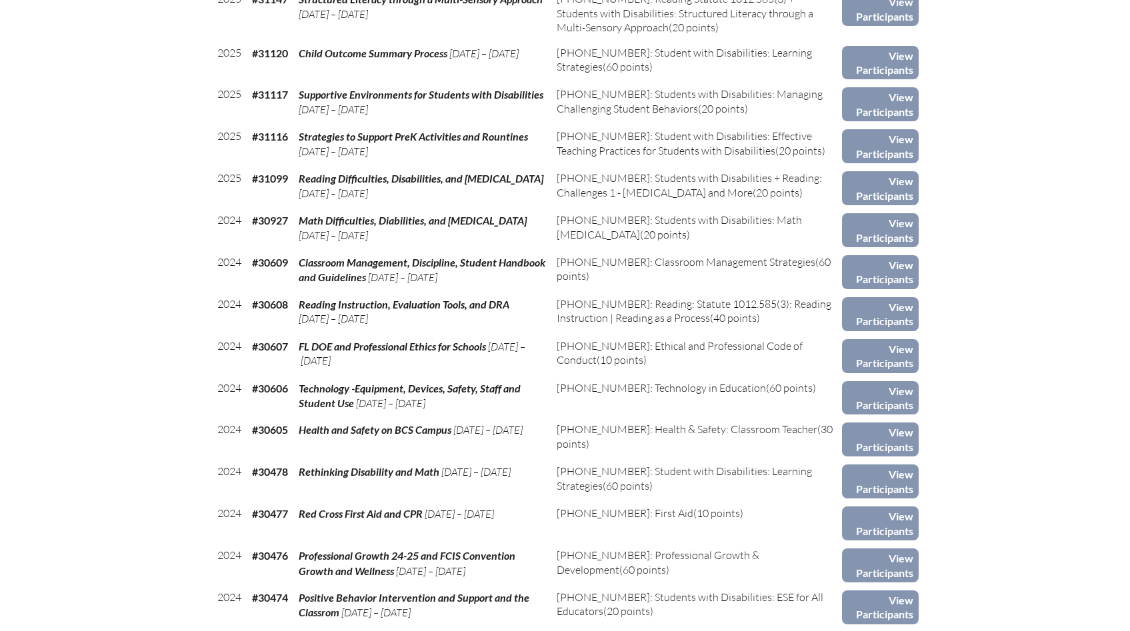
scroll to position [1380, 0]
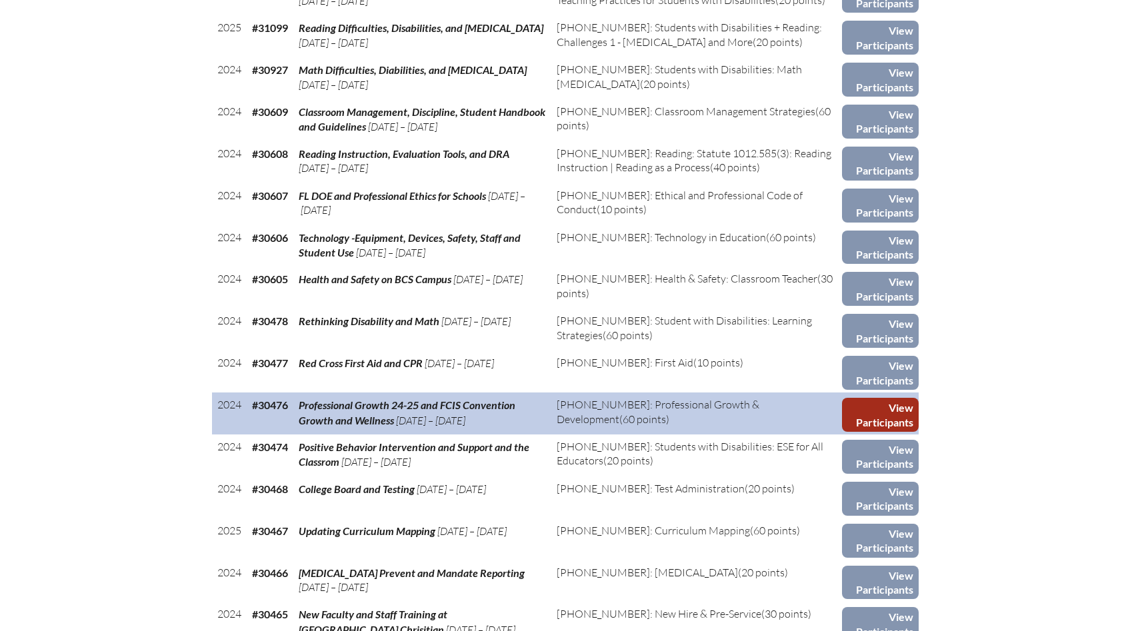
click at [871, 398] on link "View Participants" at bounding box center [880, 415] width 76 height 34
